Goal: Contribute content

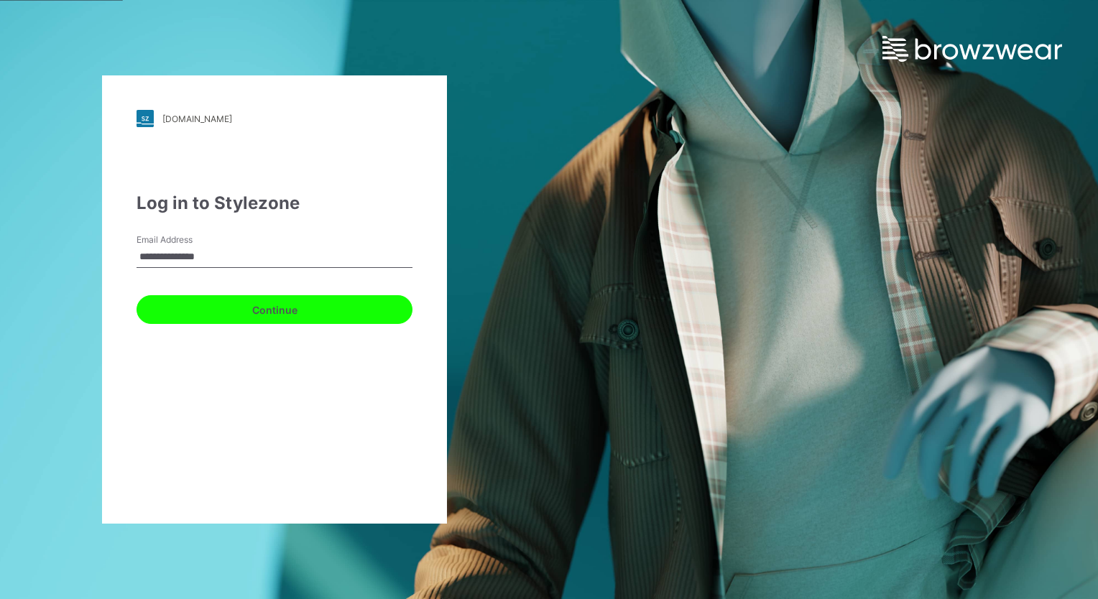
click at [304, 317] on button "Continue" at bounding box center [274, 309] width 276 height 29
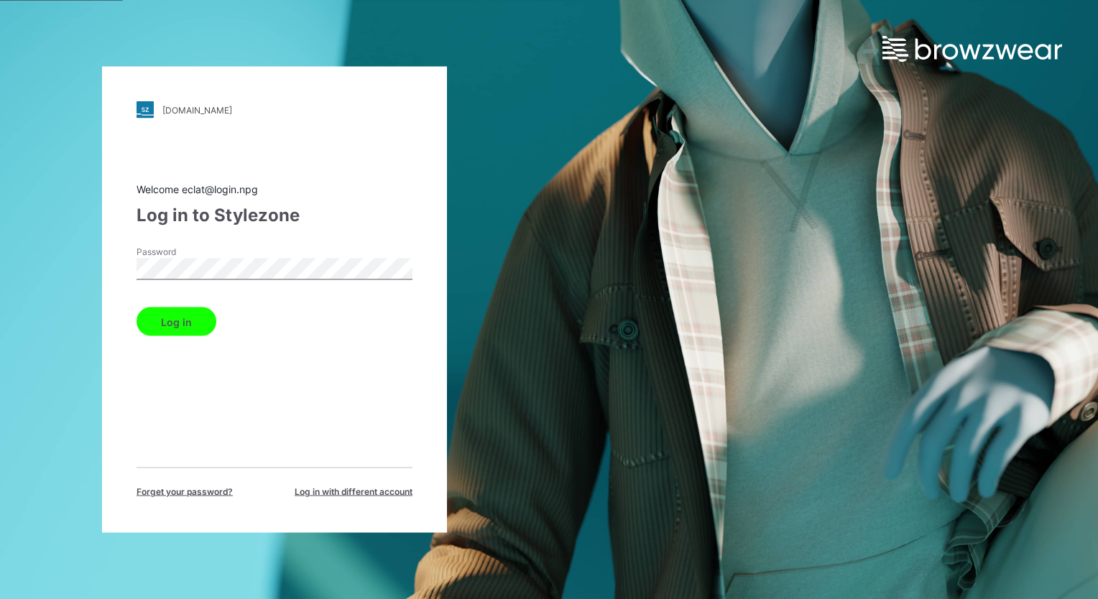
click at [159, 318] on button "Log in" at bounding box center [176, 321] width 80 height 29
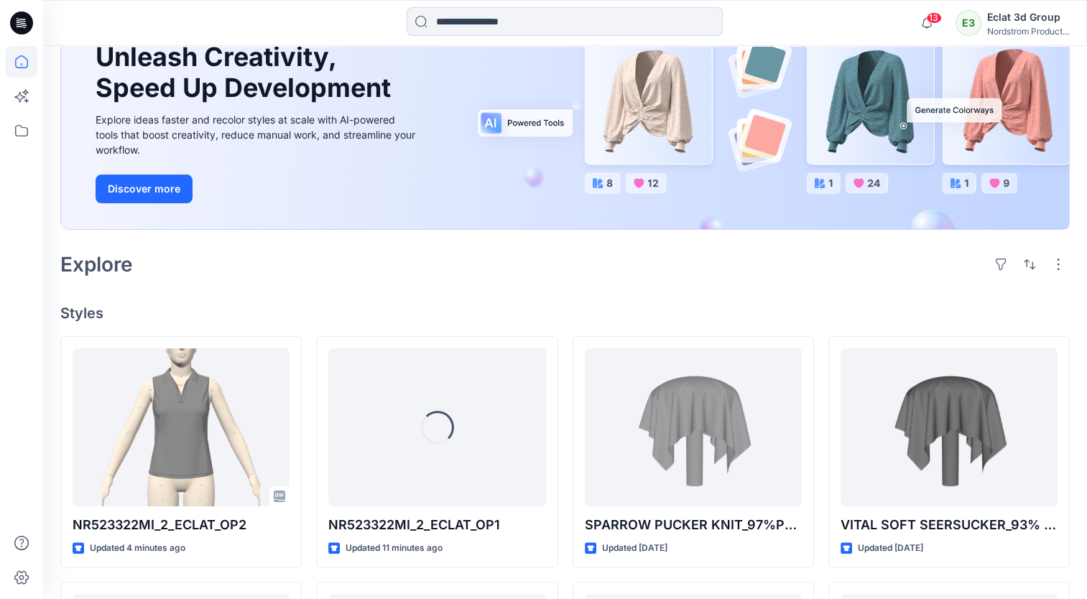
scroll to position [144, 0]
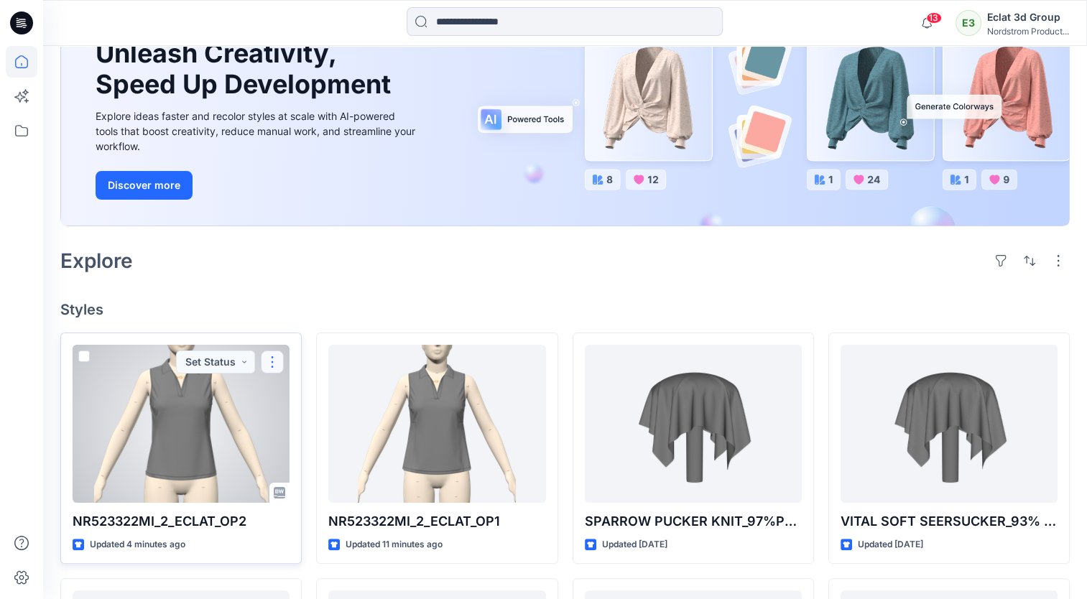
click at [271, 361] on button "button" at bounding box center [272, 362] width 23 height 23
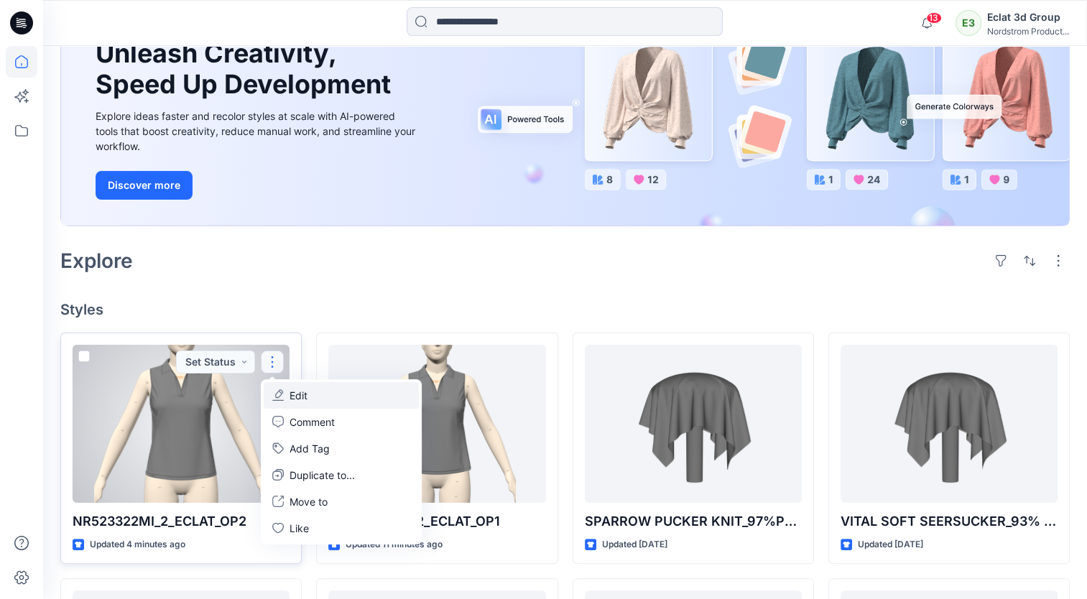
click at [320, 398] on button "Edit" at bounding box center [341, 395] width 155 height 27
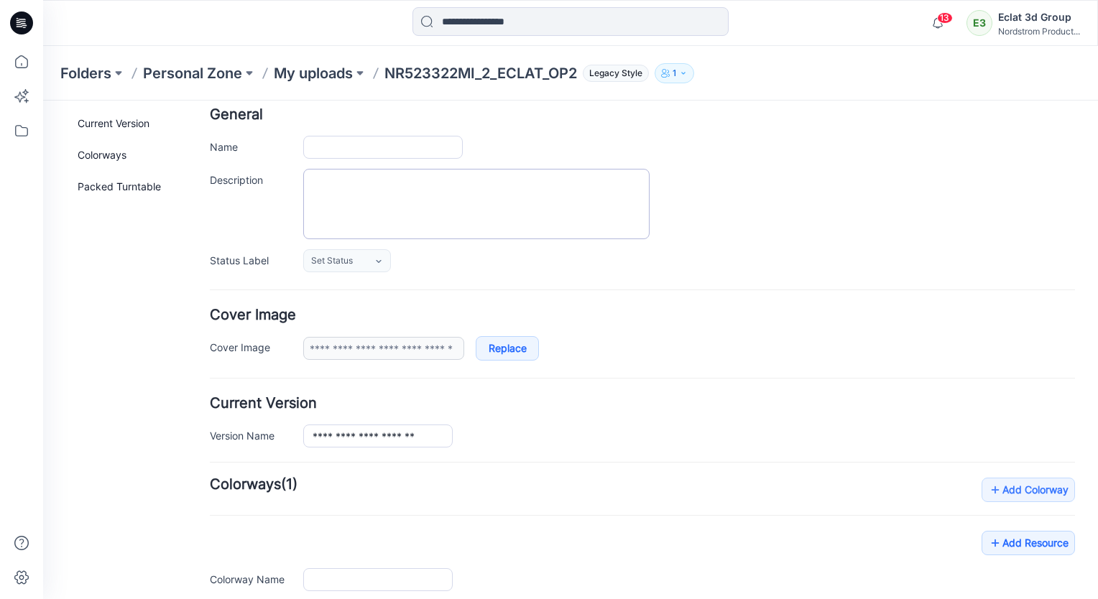
scroll to position [258, 0]
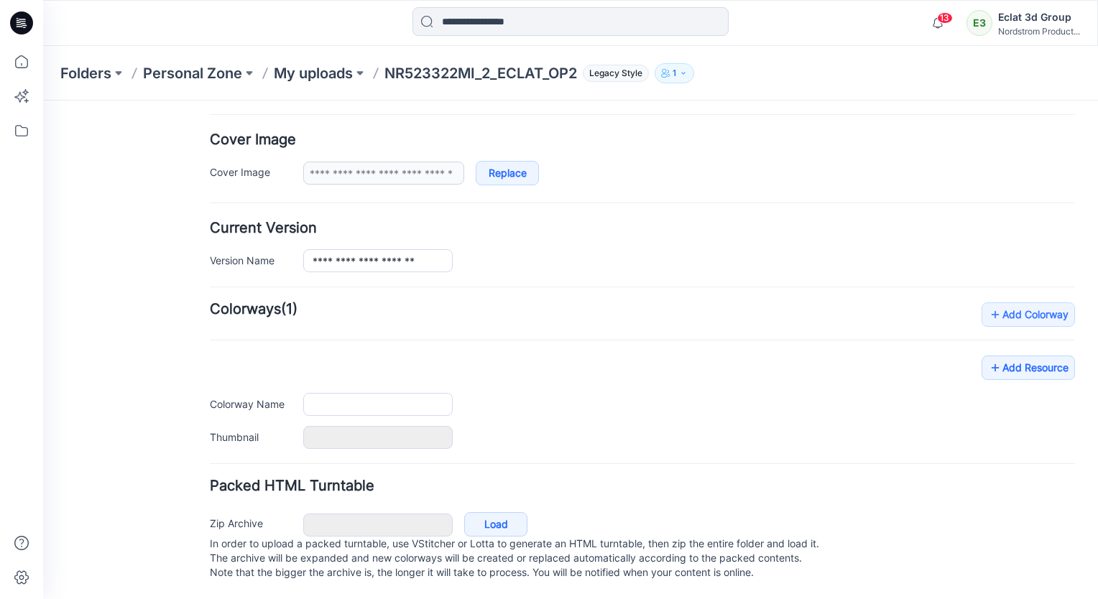
type input "**********"
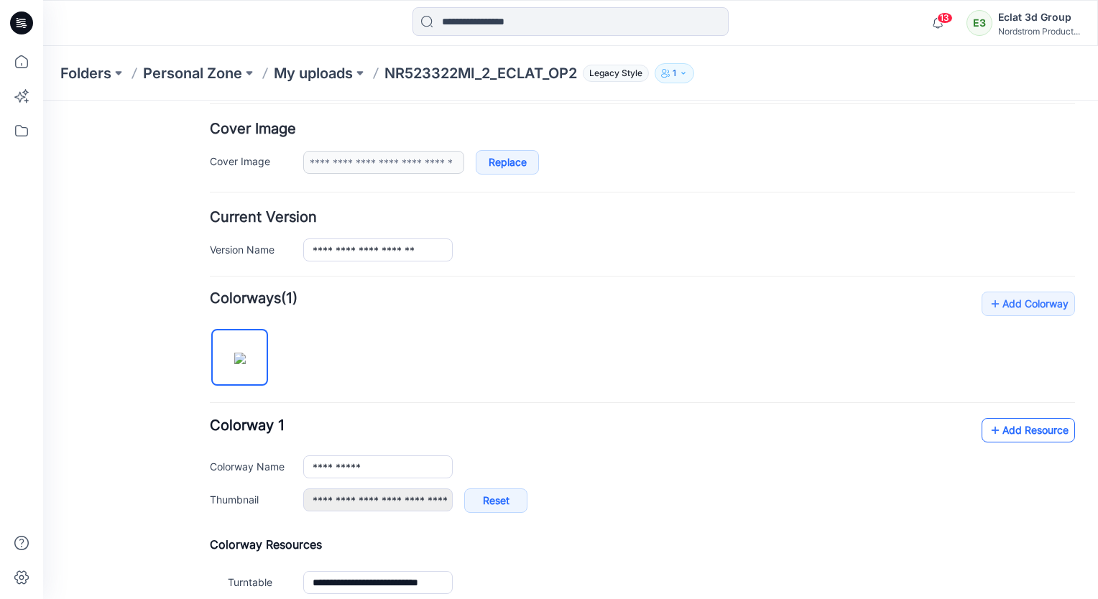
click at [1038, 432] on link "Add Resource" at bounding box center [1027, 430] width 93 height 24
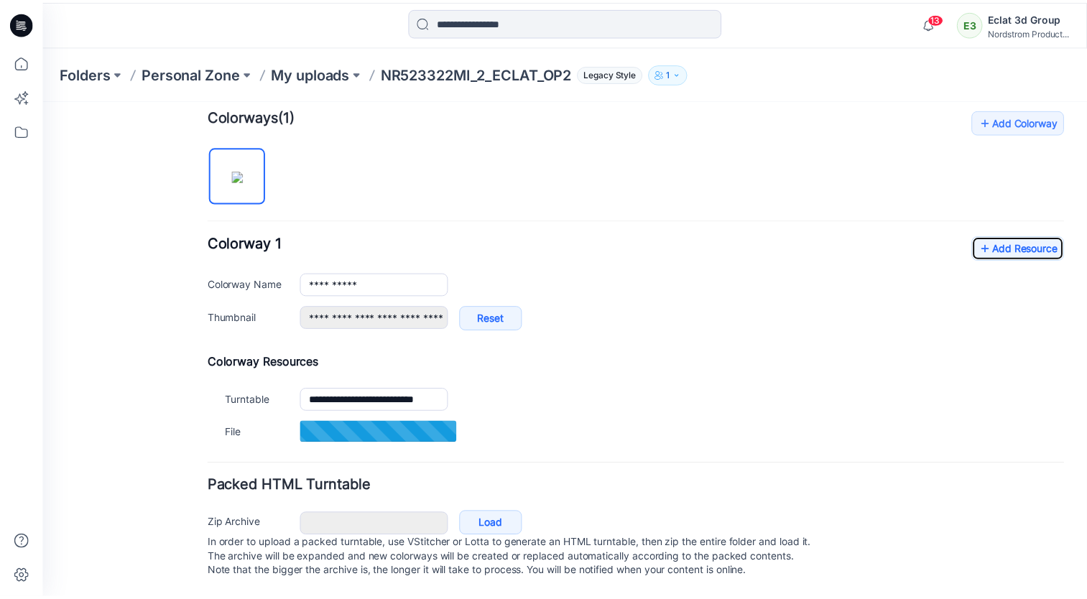
scroll to position [451, 0]
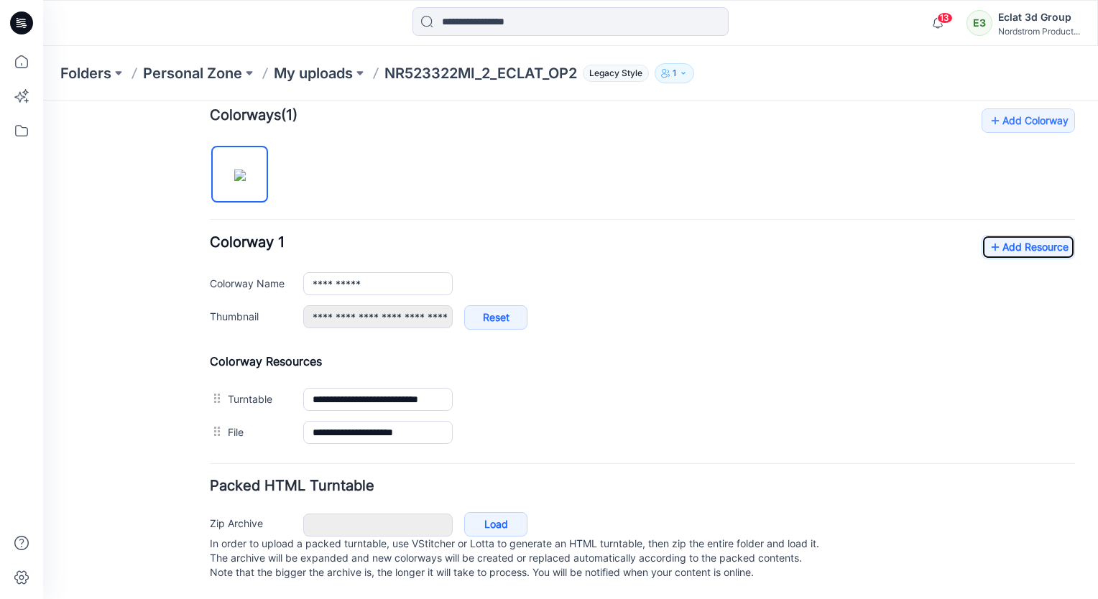
click at [15, 27] on icon at bounding box center [21, 22] width 23 height 23
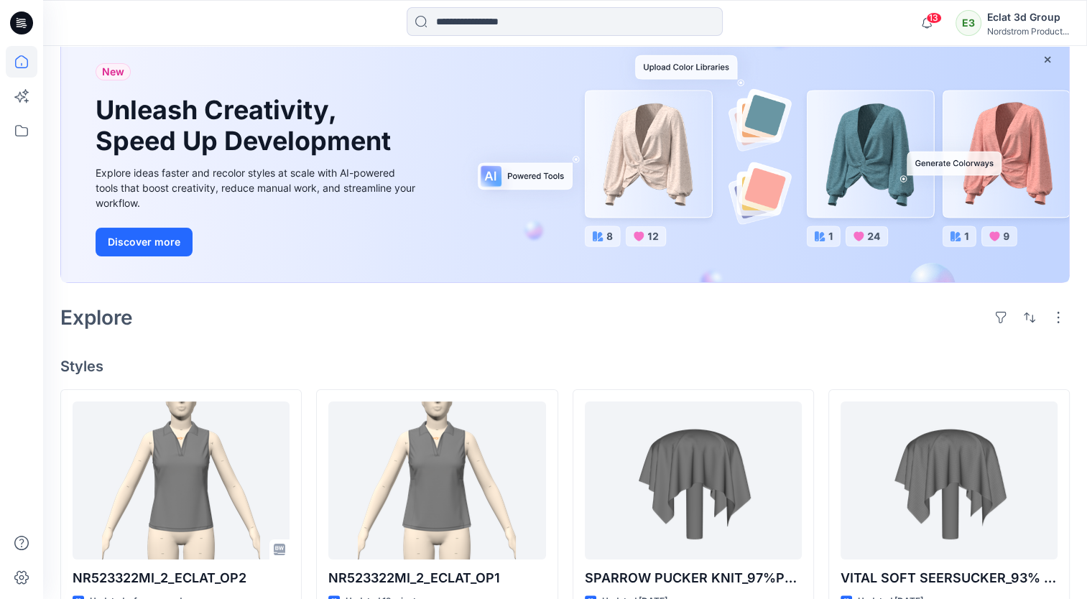
scroll to position [144, 0]
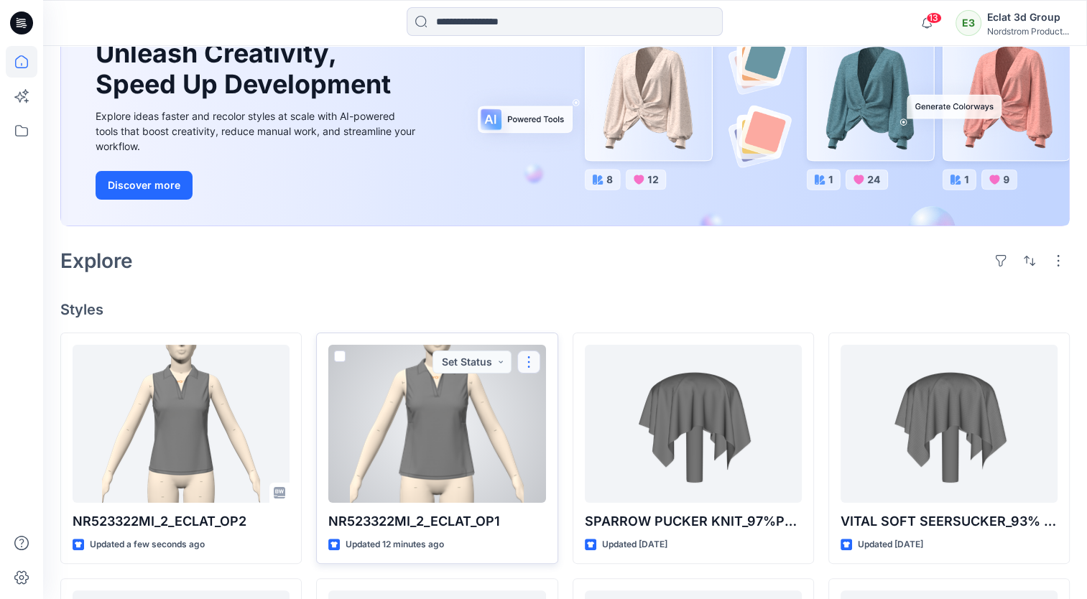
click at [537, 363] on button "button" at bounding box center [528, 362] width 23 height 23
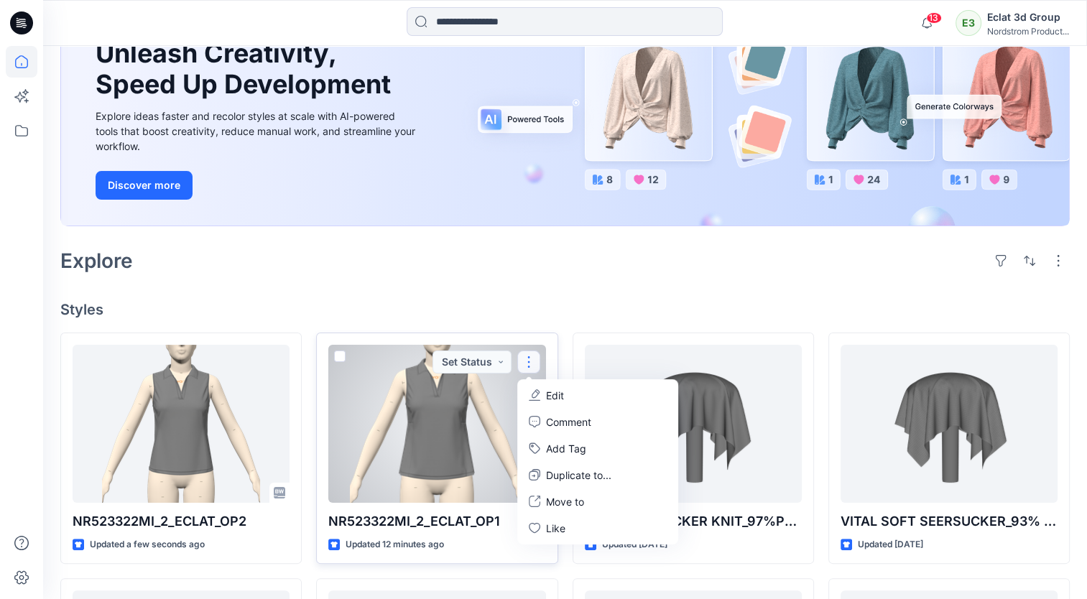
click at [545, 397] on button "Edit" at bounding box center [597, 395] width 155 height 27
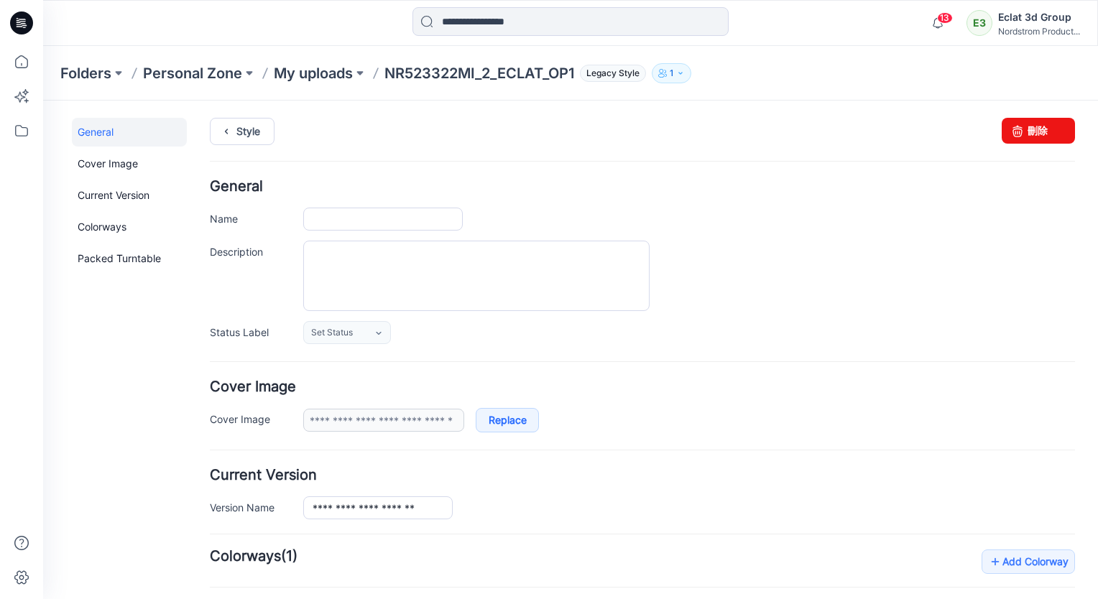
type input "**********"
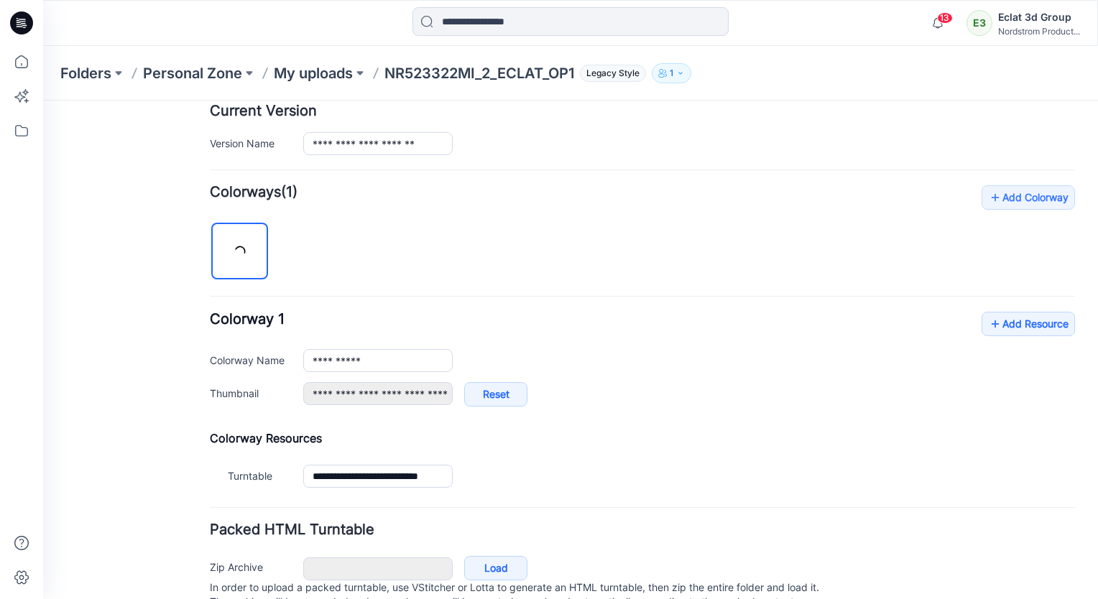
scroll to position [419, 0]
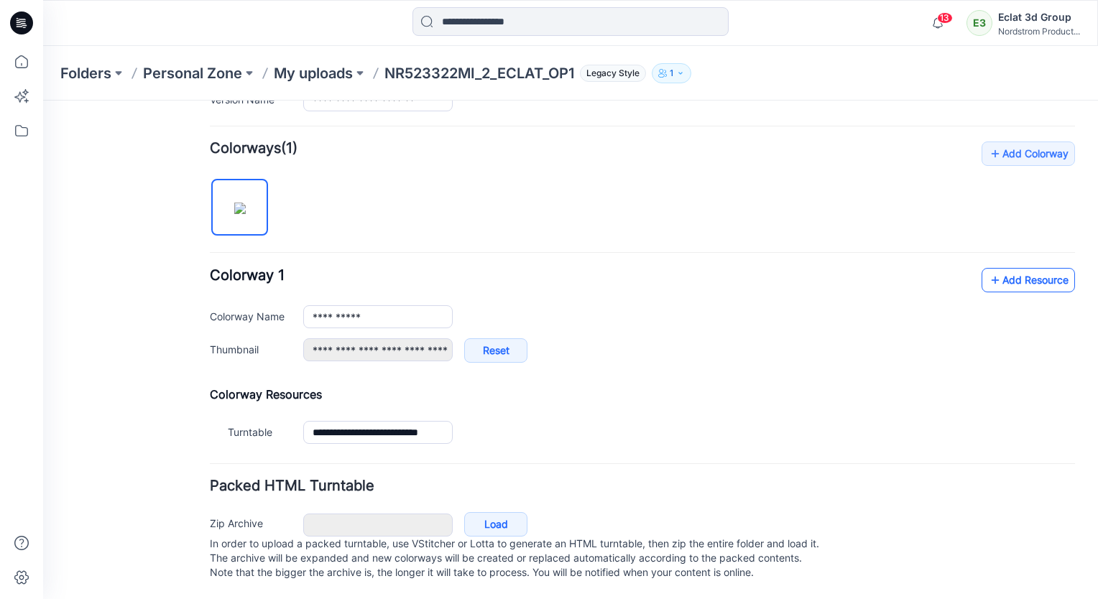
click at [1021, 268] on link "Add Resource" at bounding box center [1027, 280] width 93 height 24
